Goal: Transaction & Acquisition: Purchase product/service

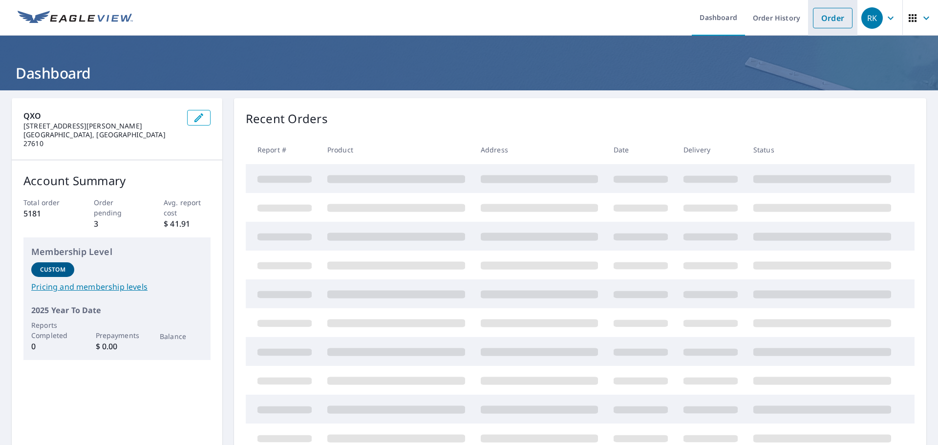
click at [819, 19] on link "Order" at bounding box center [833, 18] width 40 height 21
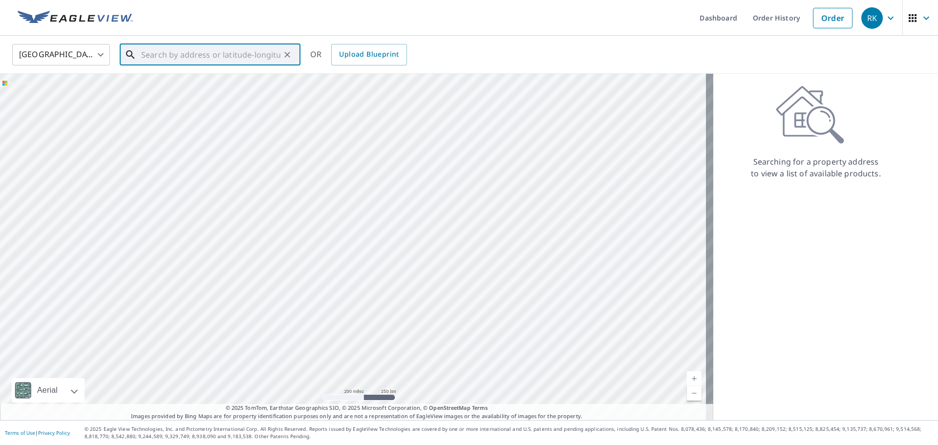
click at [214, 57] on input "text" at bounding box center [210, 54] width 139 height 27
click at [202, 90] on p "Wilson, [GEOGRAPHIC_DATA] 27893" at bounding box center [215, 94] width 153 height 10
type input "[STREET_ADDRESS]"
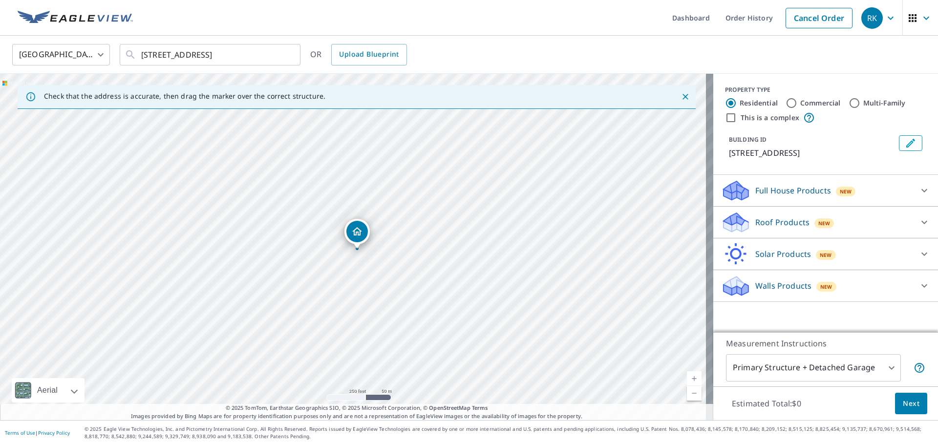
drag, startPoint x: 352, startPoint y: 221, endPoint x: 356, endPoint y: 224, distance: 5.2
click at [742, 226] on icon at bounding box center [745, 225] width 7 height 11
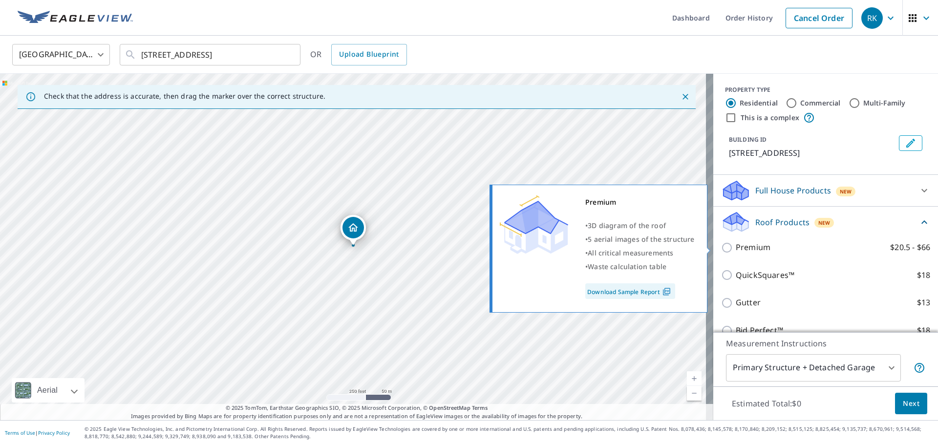
click at [721, 247] on input "Premium $20.5 - $66" at bounding box center [728, 248] width 15 height 12
checkbox input "true"
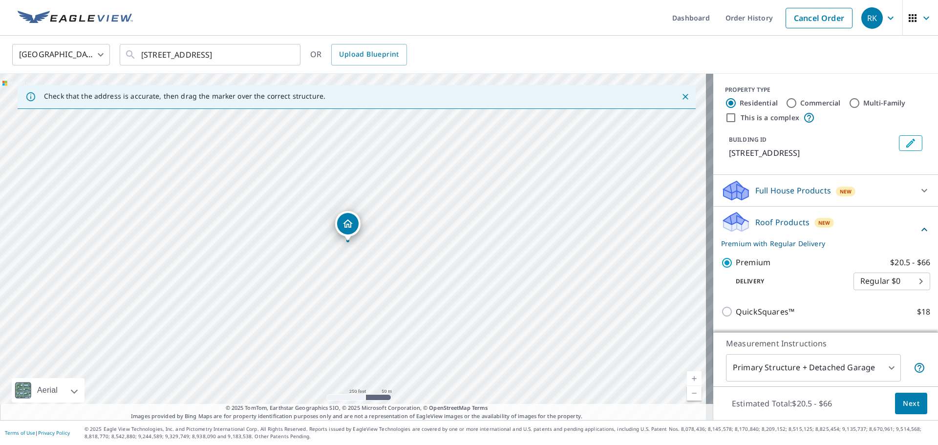
drag, startPoint x: 351, startPoint y: 229, endPoint x: 345, endPoint y: 224, distance: 6.9
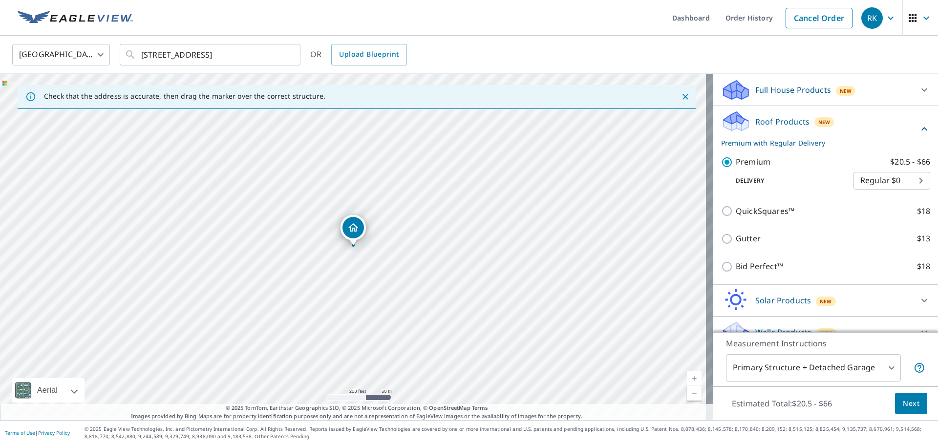
scroll to position [117, 0]
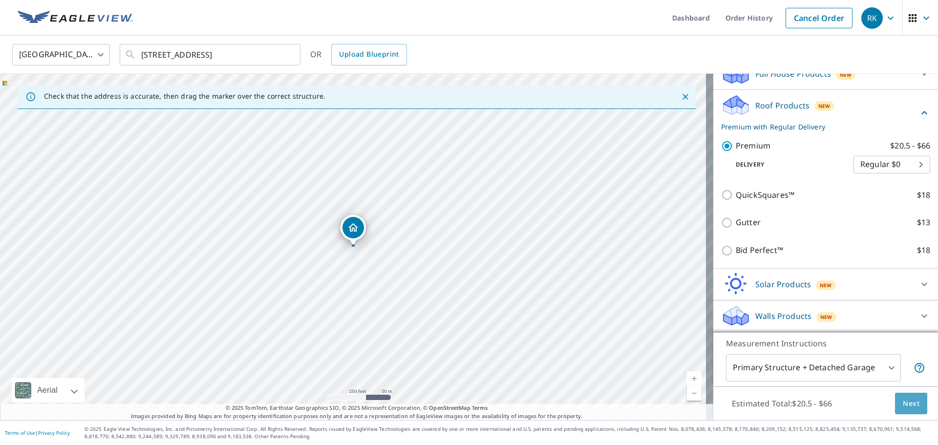
click at [903, 400] on span "Next" at bounding box center [911, 404] width 17 height 12
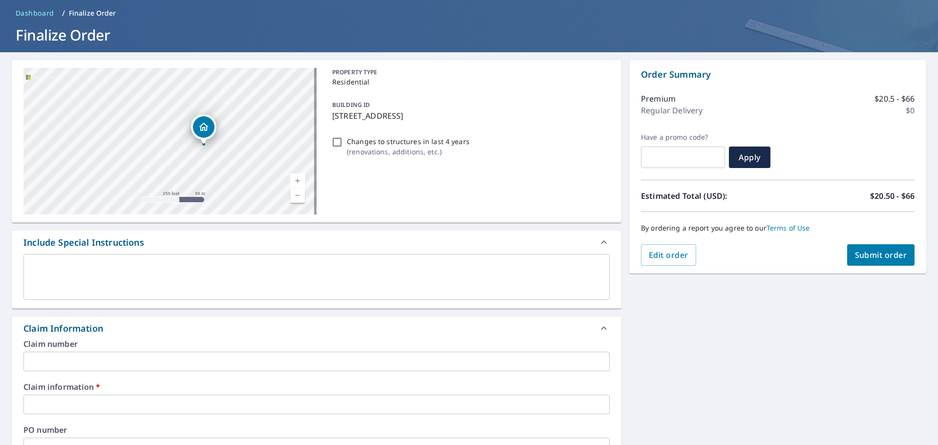
scroll to position [147, 0]
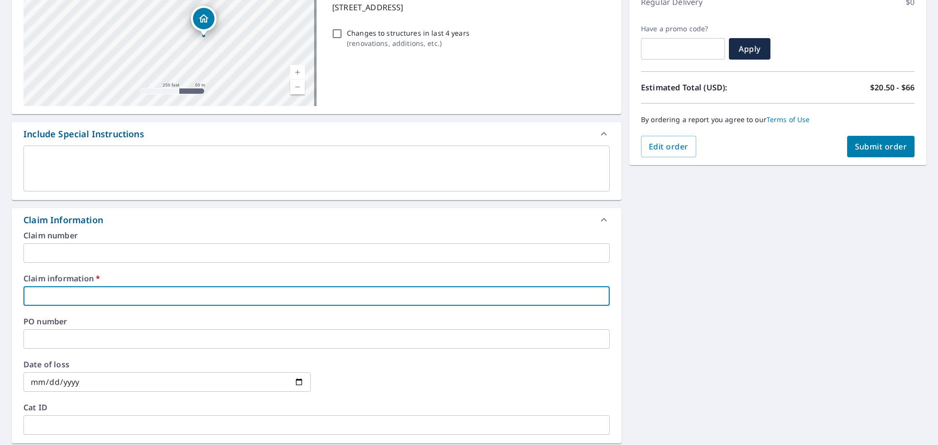
click at [61, 296] on input "text" at bounding box center [316, 296] width 586 height 20
type input "497496"
checkbox input "true"
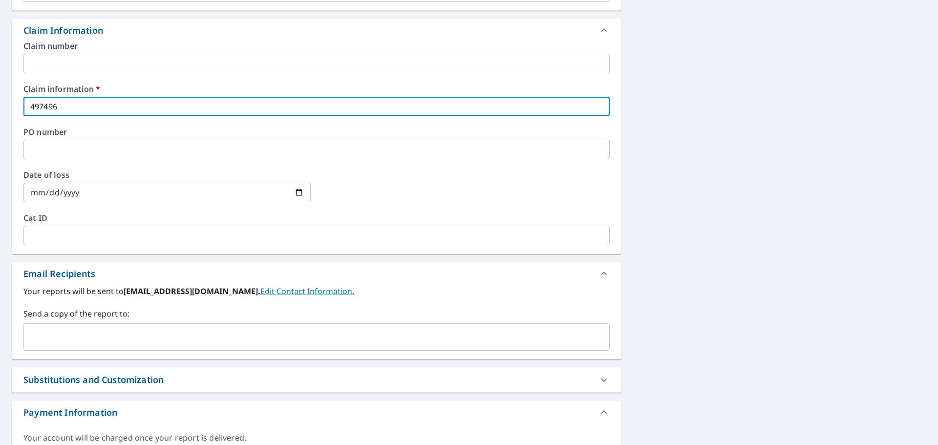
scroll to position [342, 0]
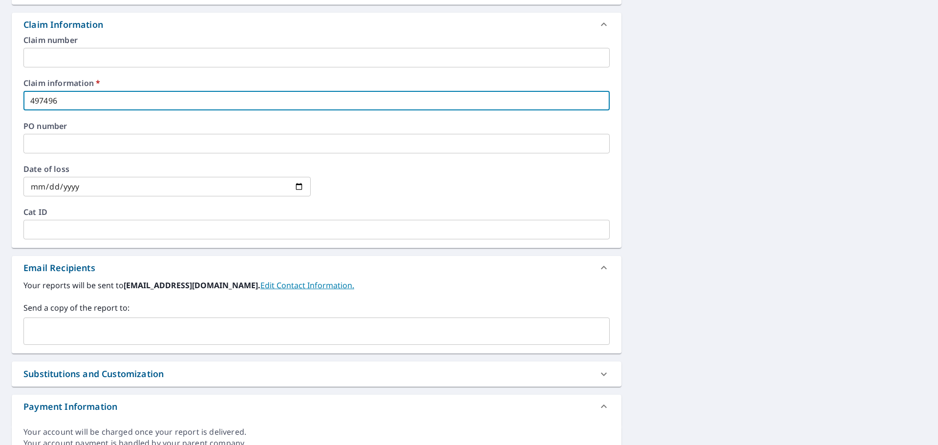
click at [65, 328] on input "text" at bounding box center [309, 331] width 563 height 19
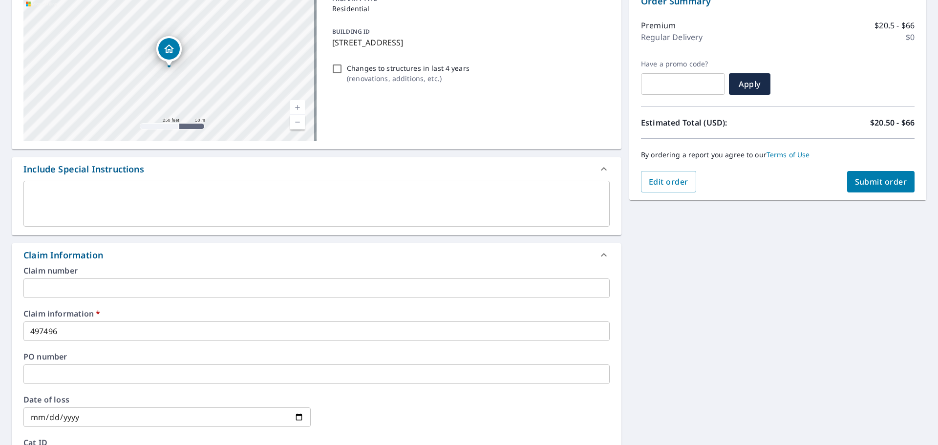
scroll to position [94, 0]
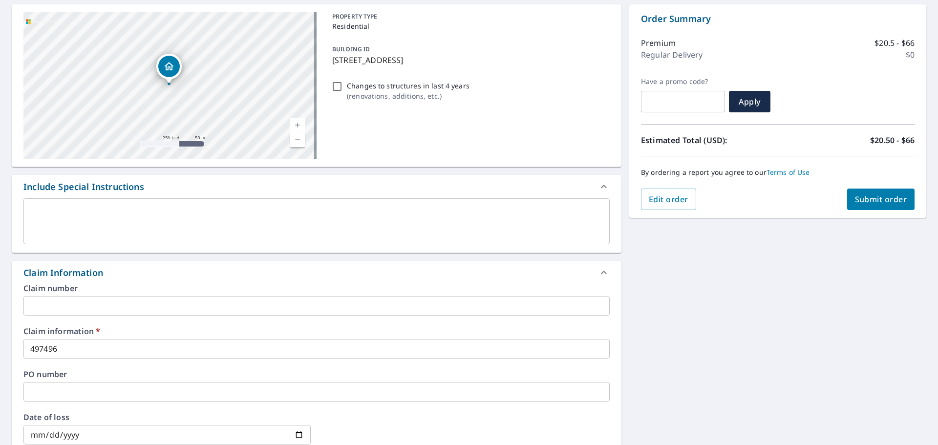
type input "[PERSON_NAME][EMAIL_ADDRESS][PERSON_NAME][DOMAIN_NAME]"
click at [866, 196] on span "Submit order" at bounding box center [881, 199] width 52 height 11
checkbox input "true"
